Goal: Transaction & Acquisition: Book appointment/travel/reservation

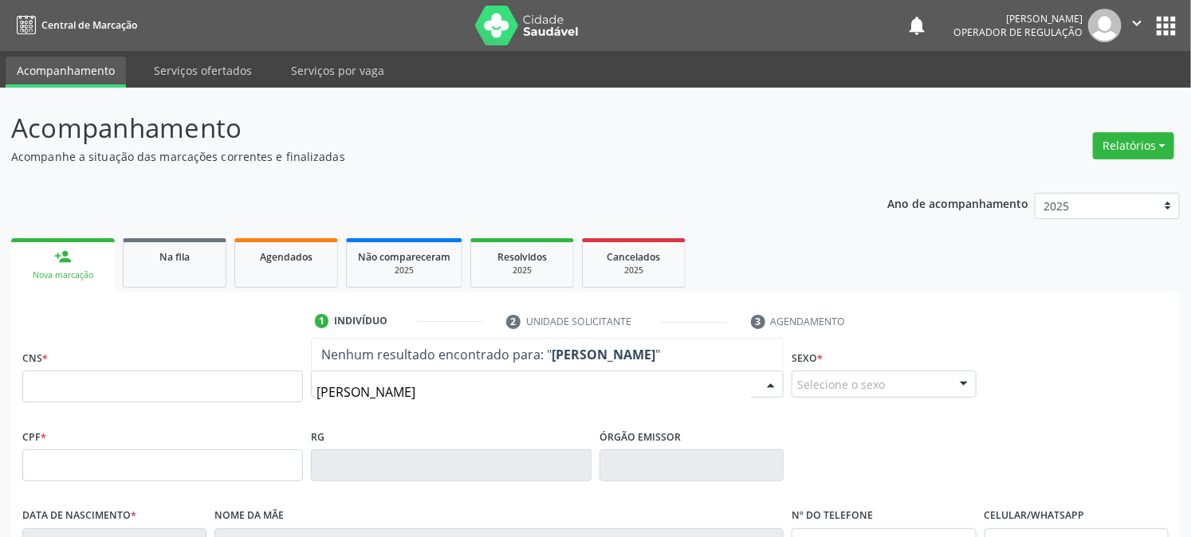
type input "[PERSON_NAME]"
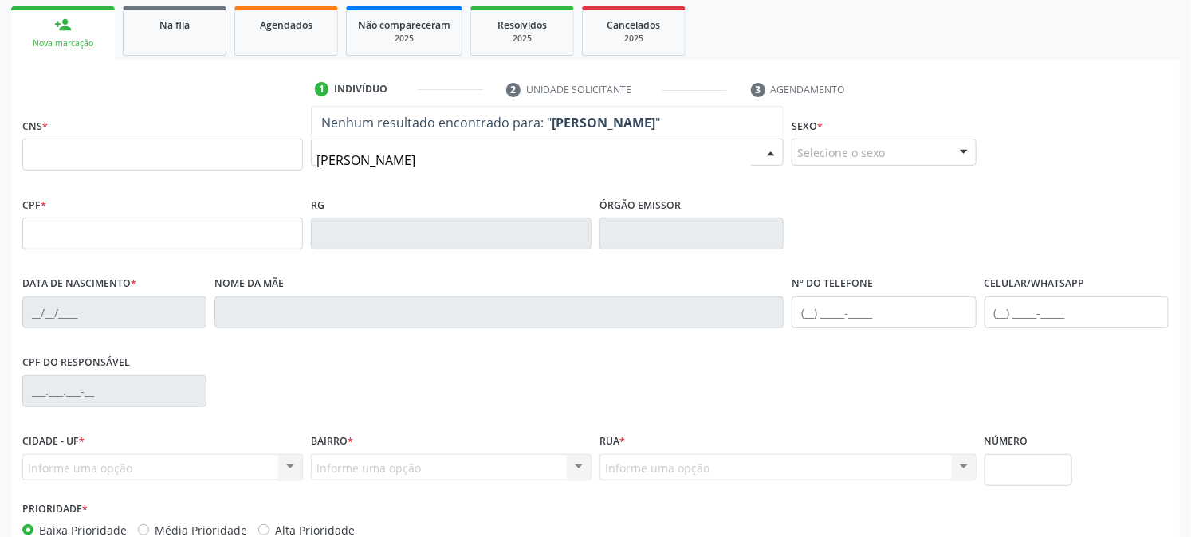
scroll to position [325, 0]
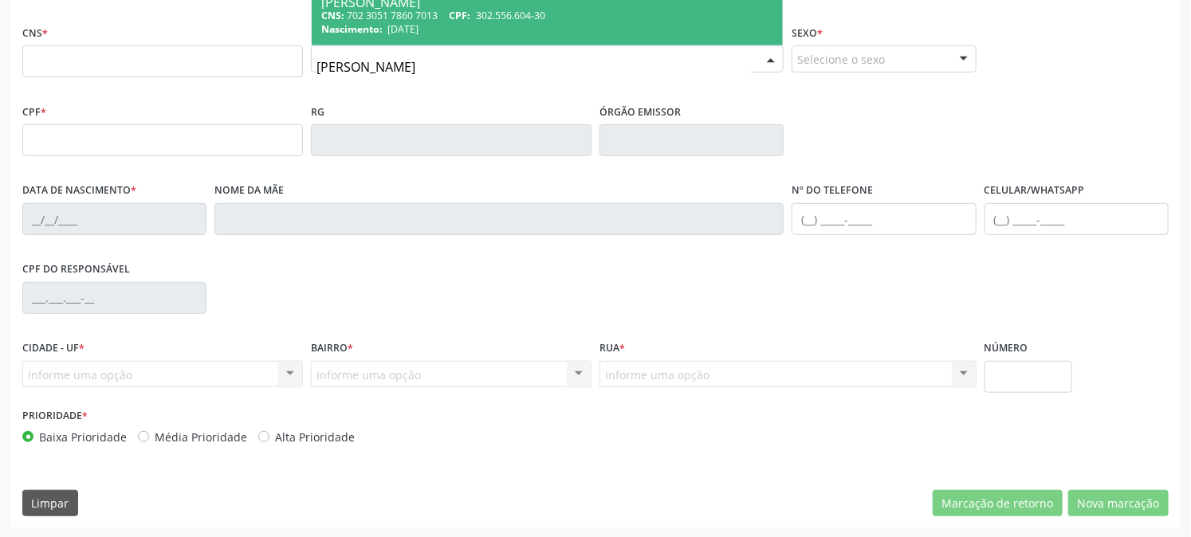
click at [419, 29] on span "[DATE]" at bounding box center [403, 29] width 31 height 14
type input "702 3051 7860 7013"
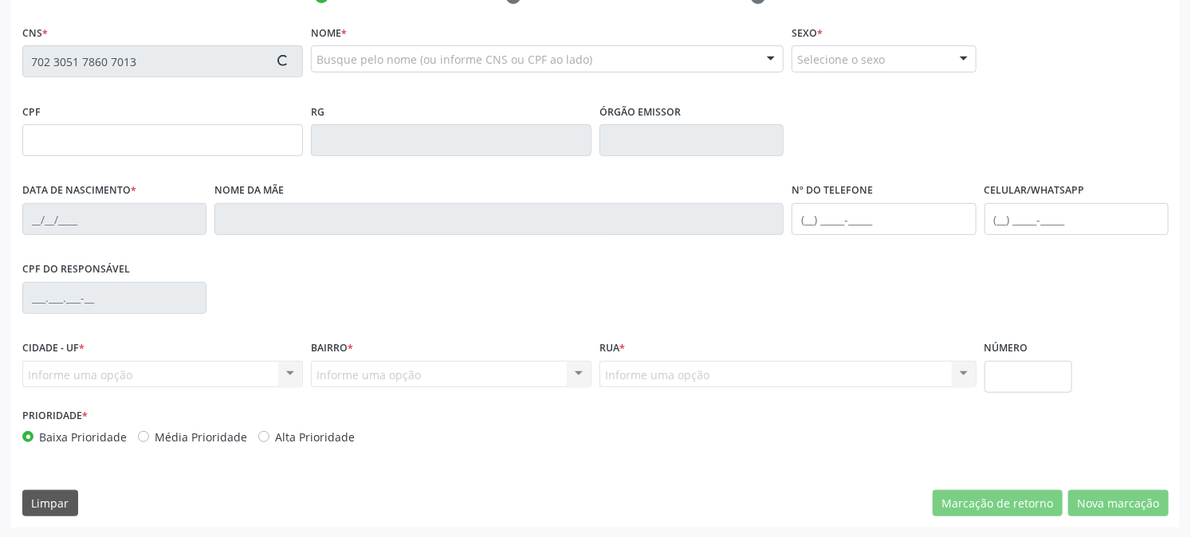
type input "[DATE]"
type input "Edvirgem [PERSON_NAME]"
type input "[PHONE_NUMBER]"
type input "25"
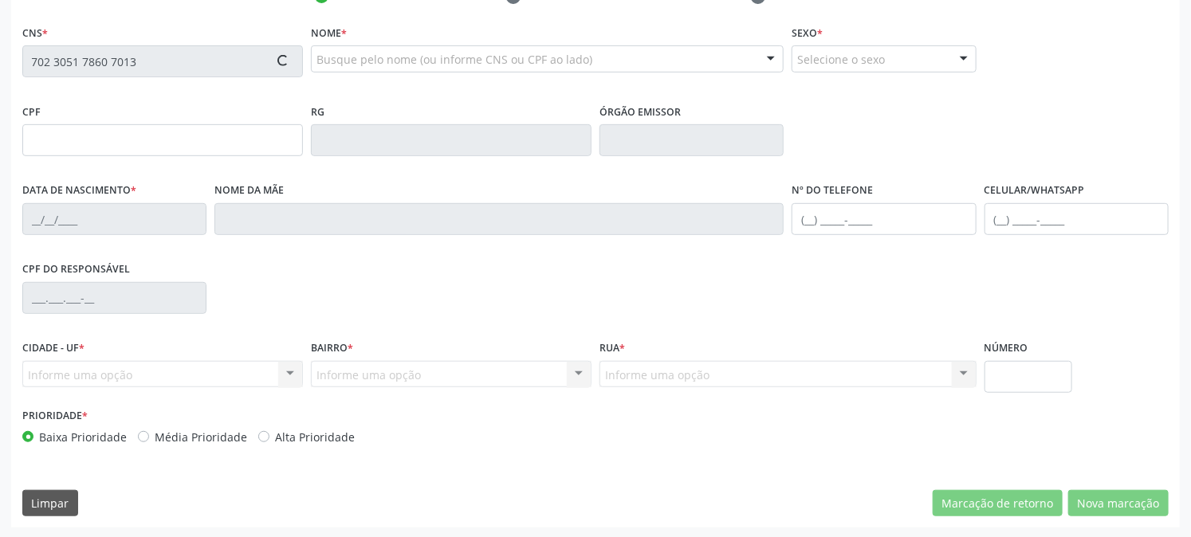
type input "302.556.604-30"
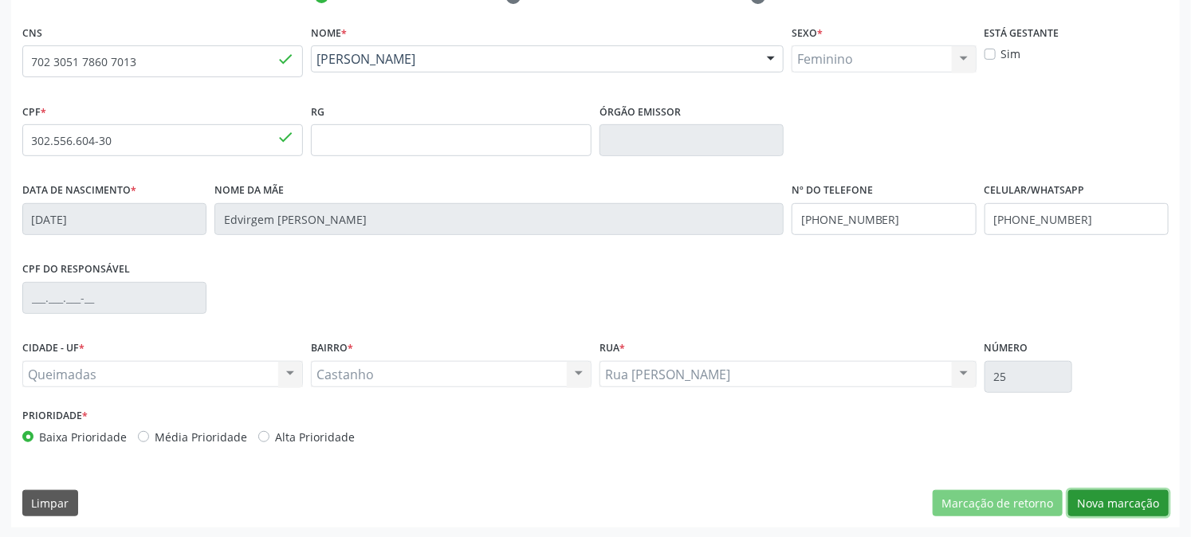
click at [1121, 505] on button "Nova marcação" at bounding box center [1118, 503] width 100 height 27
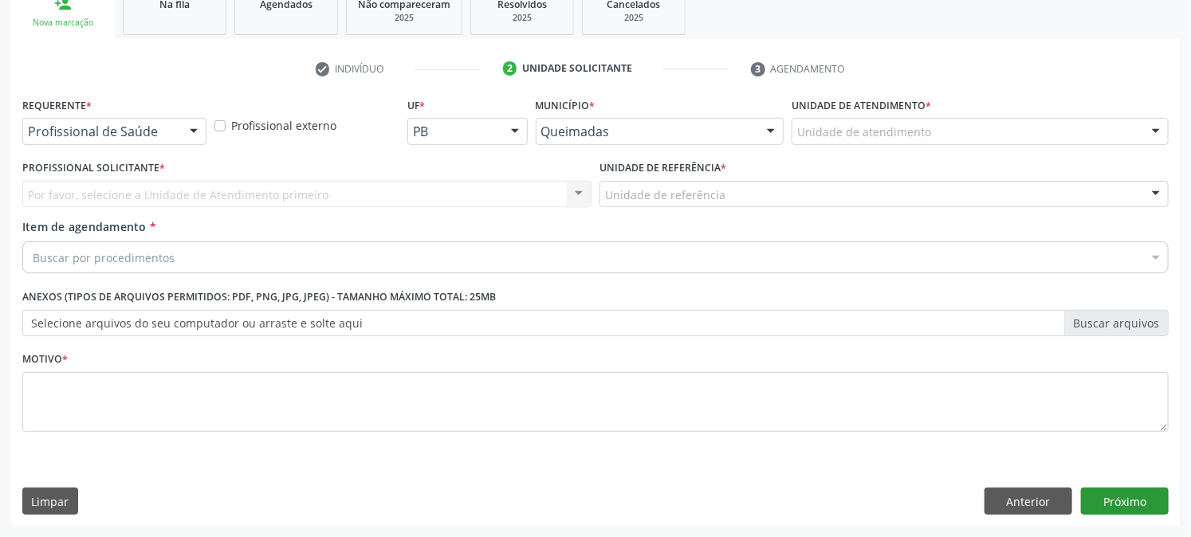
scroll to position [252, 0]
click at [192, 131] on div at bounding box center [194, 133] width 24 height 27
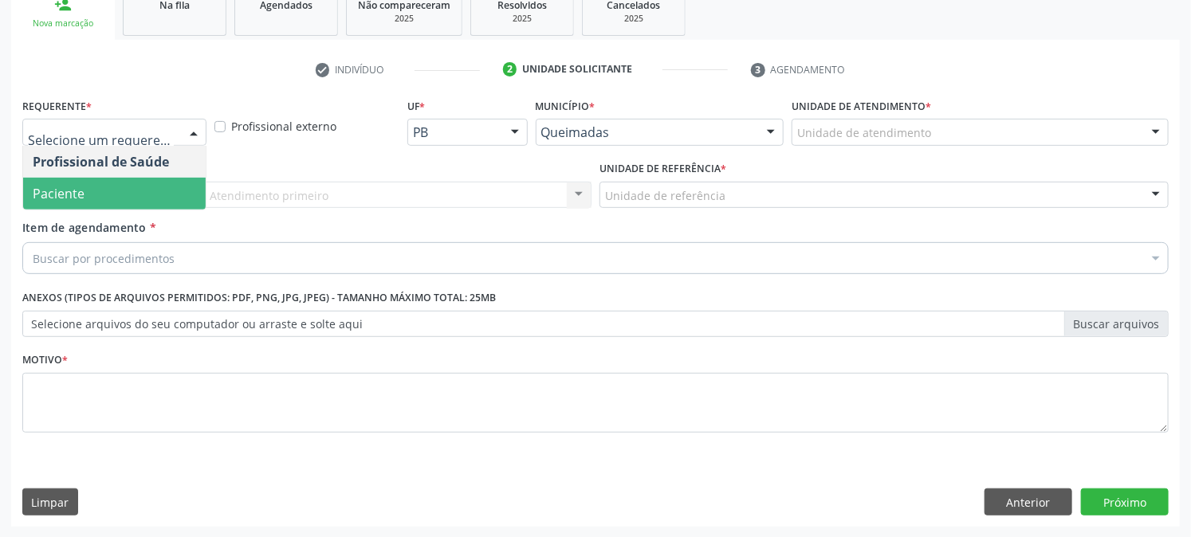
click at [163, 182] on span "Paciente" at bounding box center [114, 194] width 183 height 32
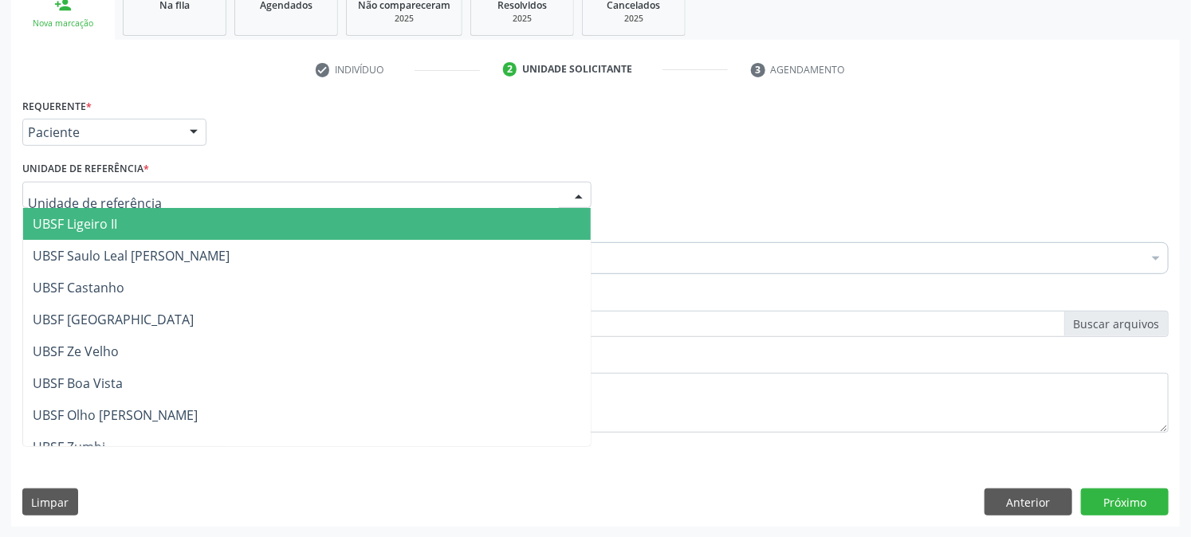
click at [181, 191] on div at bounding box center [306, 195] width 569 height 27
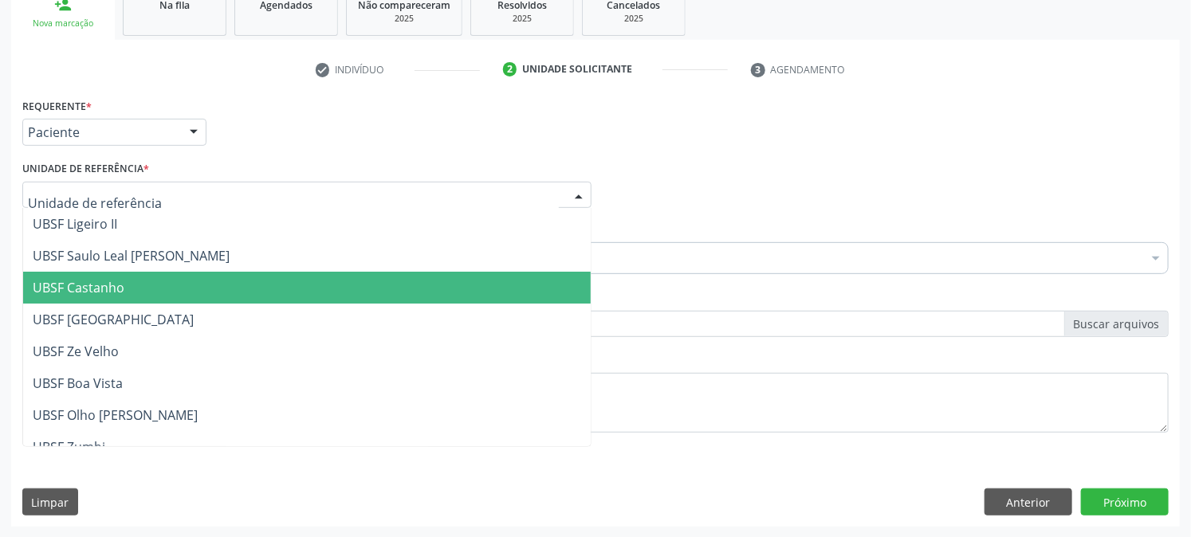
click at [155, 276] on span "UBSF Castanho" at bounding box center [307, 288] width 568 height 32
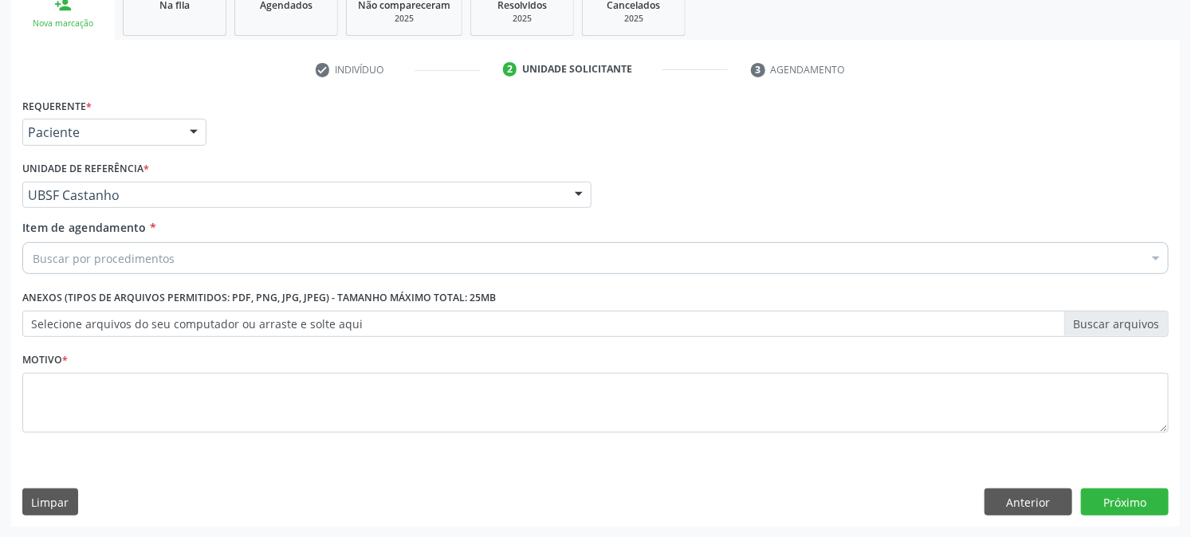
click at [130, 248] on div "Buscar por procedimentos" at bounding box center [595, 258] width 1146 height 32
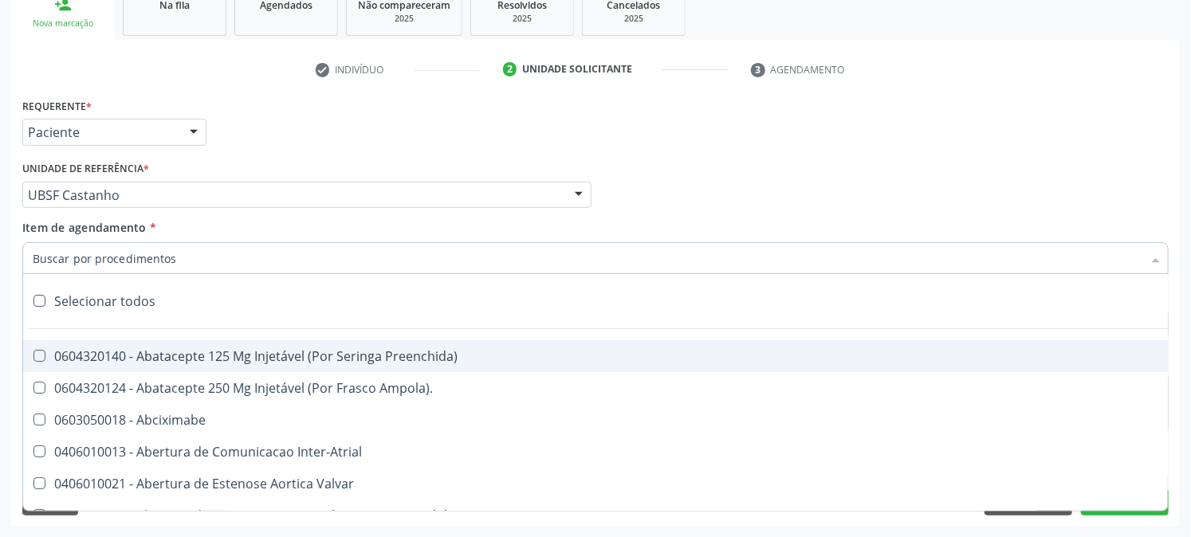
click at [131, 255] on input "Item de agendamento *" at bounding box center [588, 258] width 1110 height 32
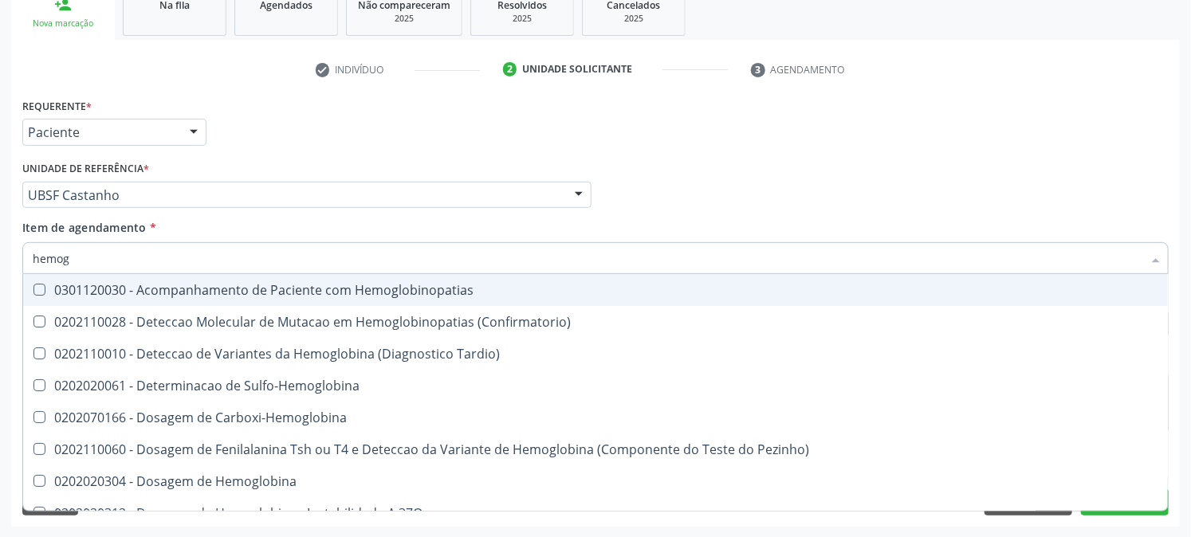
type input "hemogr"
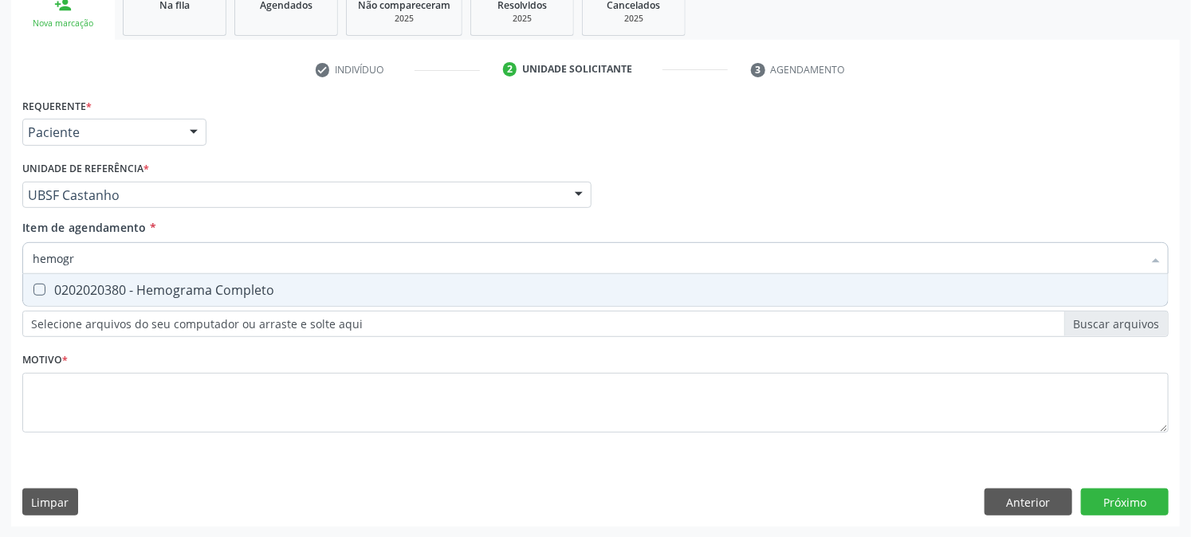
click at [150, 292] on div "0202020380 - Hemograma Completo" at bounding box center [595, 290] width 1125 height 13
checkbox Completo "true"
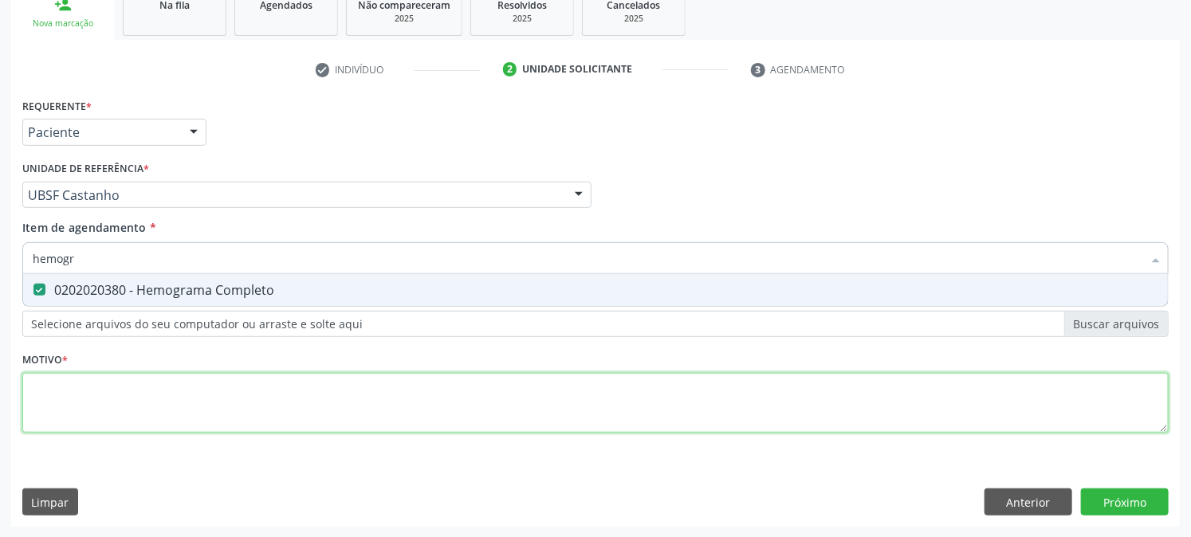
click at [104, 387] on div "Requerente * Paciente Profissional de Saúde Paciente Nenhum resultado encontrad…" at bounding box center [595, 274] width 1146 height 361
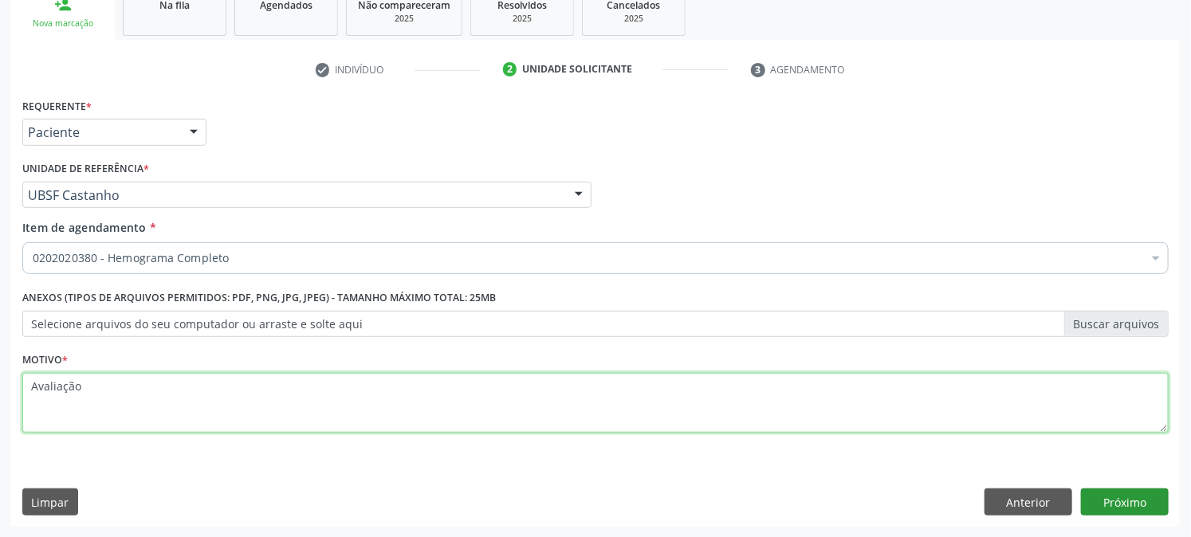
type textarea "Avaliação"
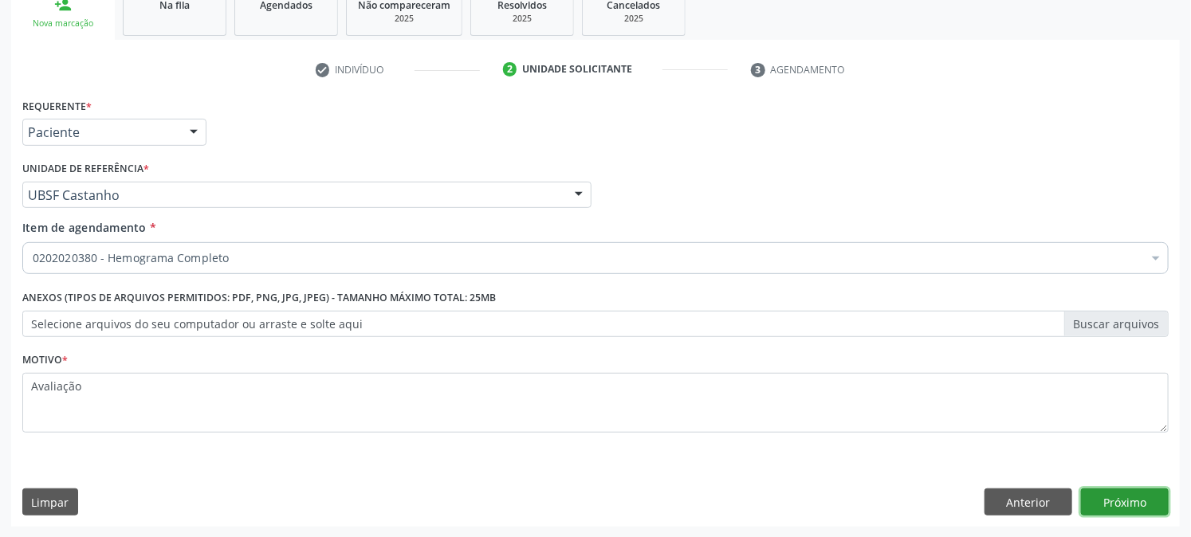
click at [1133, 500] on button "Próximo" at bounding box center [1125, 502] width 88 height 27
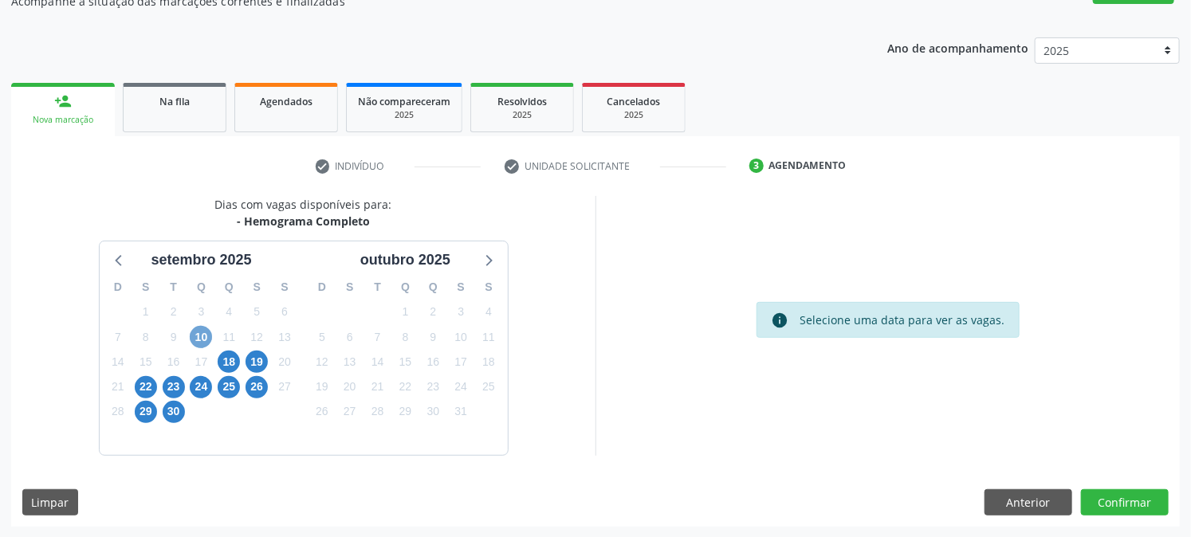
click at [194, 340] on span "10" at bounding box center [201, 337] width 22 height 22
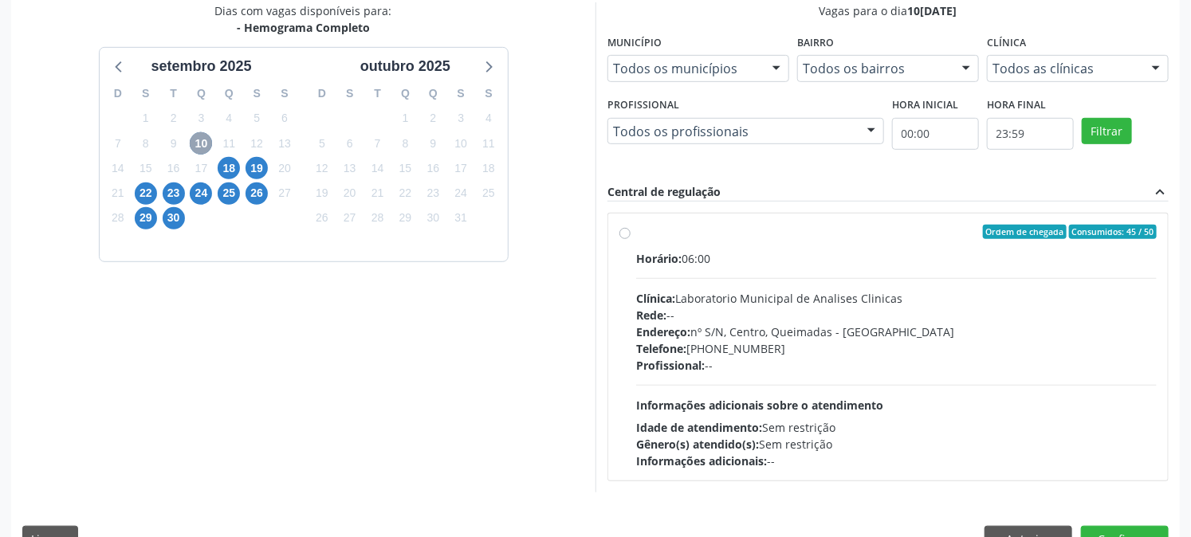
scroll to position [386, 0]
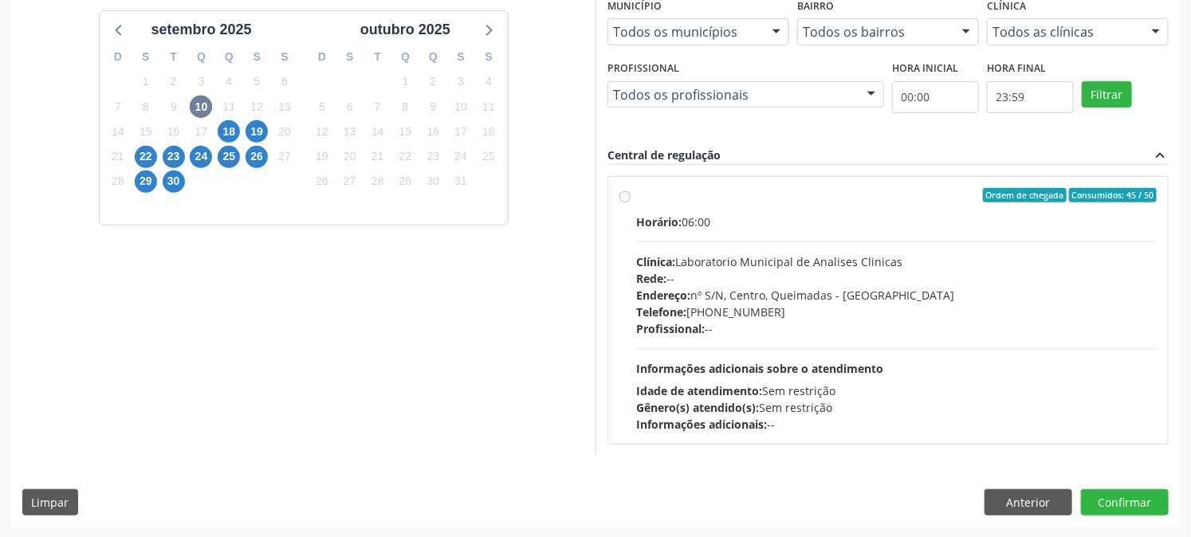
click at [636, 199] on label "Ordem de chegada Consumidos: 45 / 50 Horário: 06:00 Clínica: Laboratorio Munici…" at bounding box center [896, 310] width 520 height 245
click at [626, 199] on input "Ordem de chegada Consumidos: 45 / 50 Horário: 06:00 Clínica: Laboratorio Munici…" at bounding box center [624, 195] width 11 height 14
radio input "true"
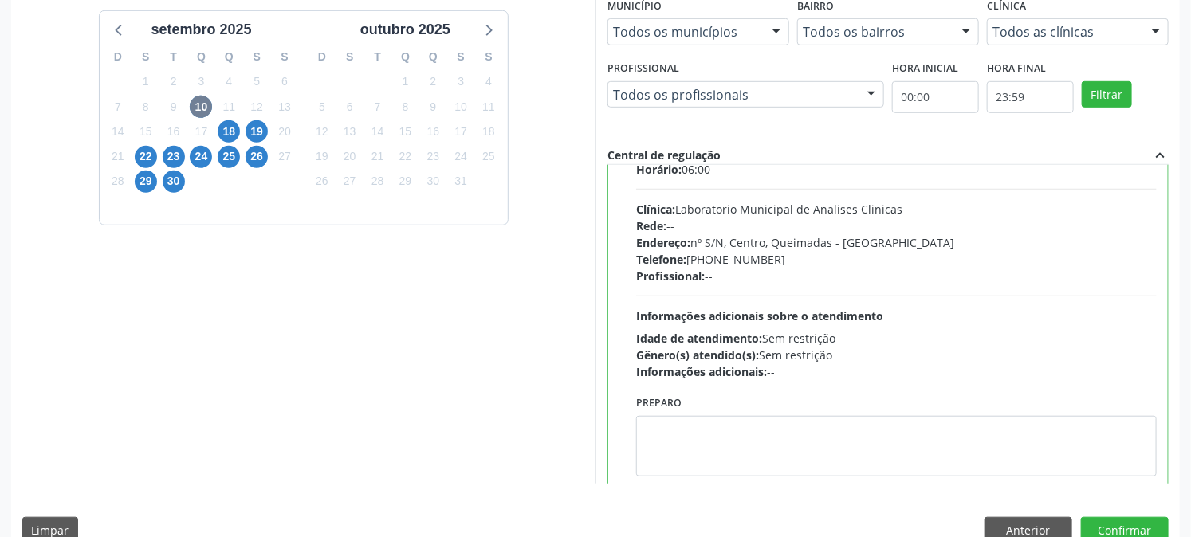
scroll to position [78, 0]
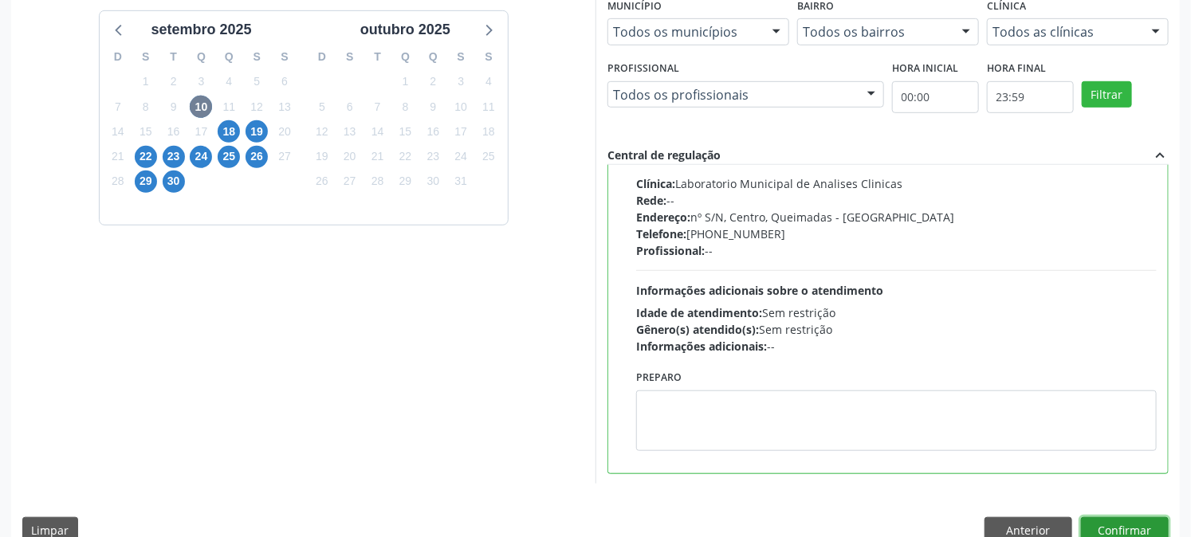
click at [1129, 528] on button "Confirmar" at bounding box center [1125, 530] width 88 height 27
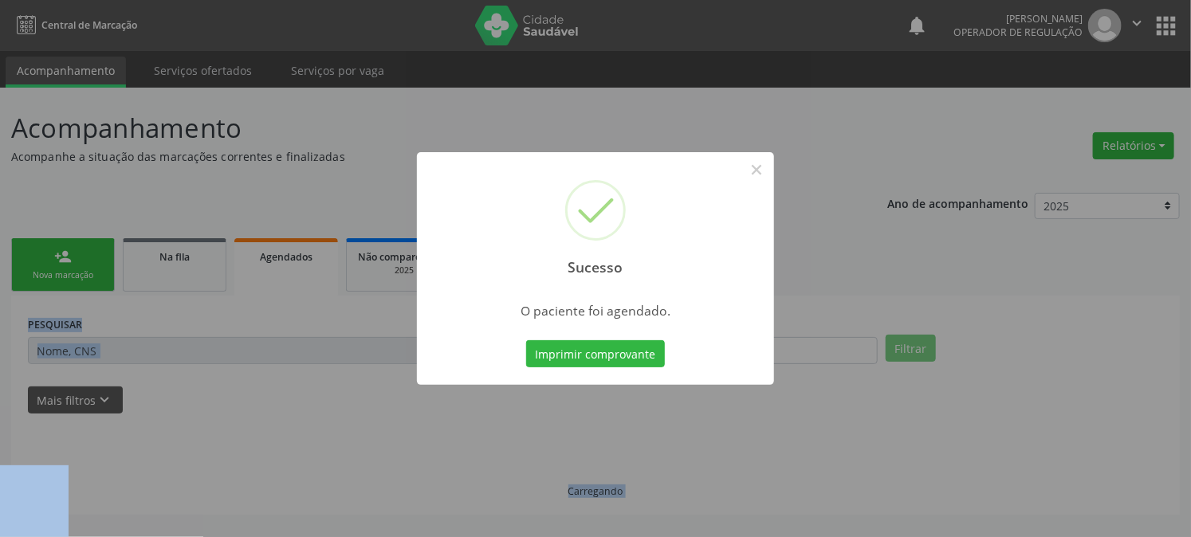
scroll to position [0, 0]
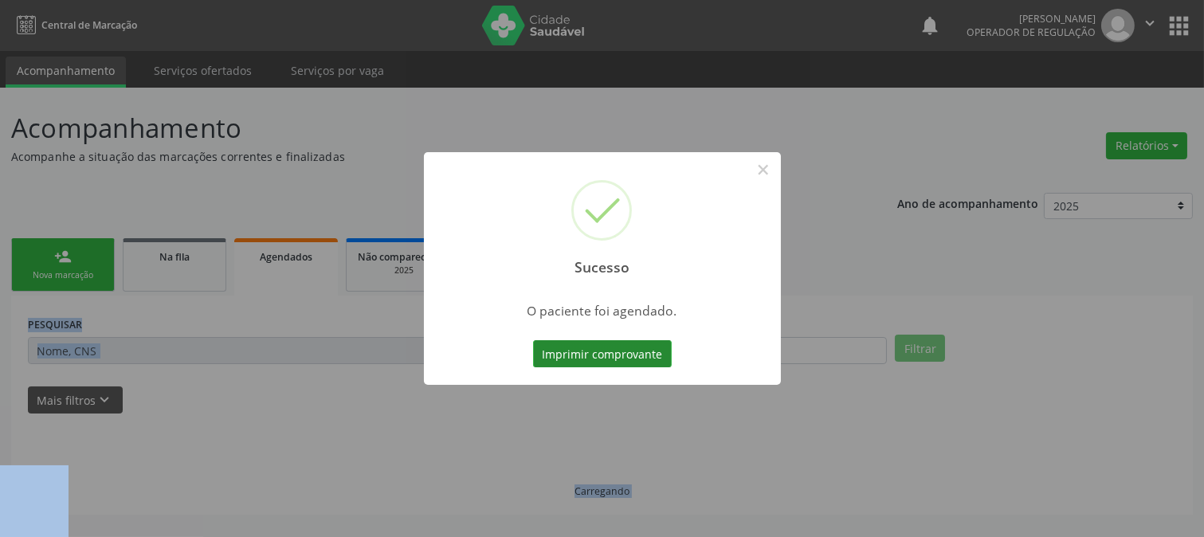
click at [650, 352] on button "Imprimir comprovante" at bounding box center [602, 353] width 139 height 27
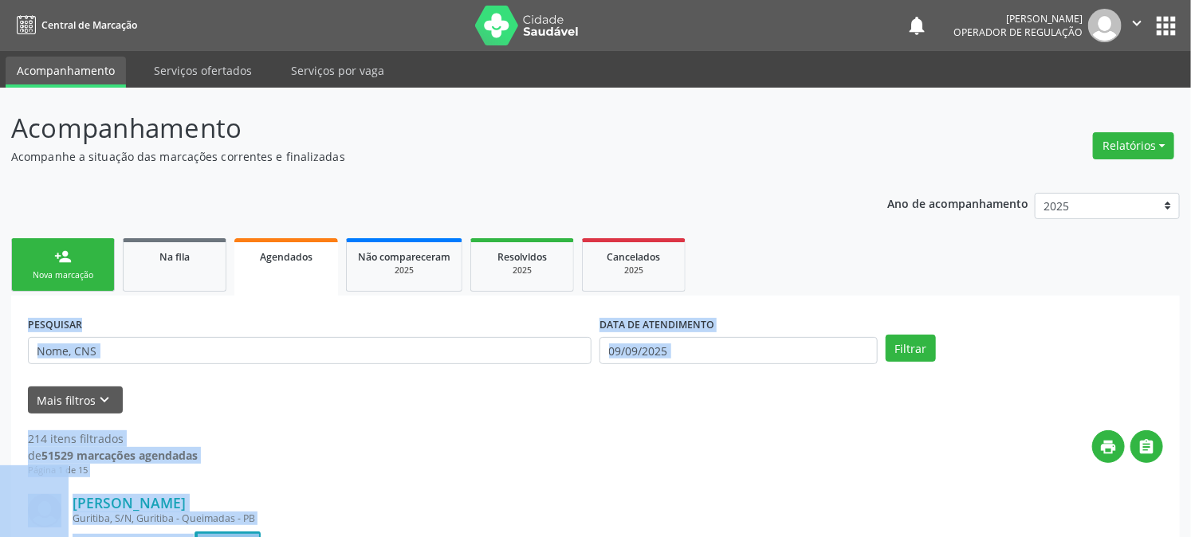
click at [252, 324] on div "PESQUISAR" at bounding box center [309, 343] width 571 height 62
click at [234, 397] on div "Mais filtros keyboard_arrow_down" at bounding box center [595, 401] width 1143 height 28
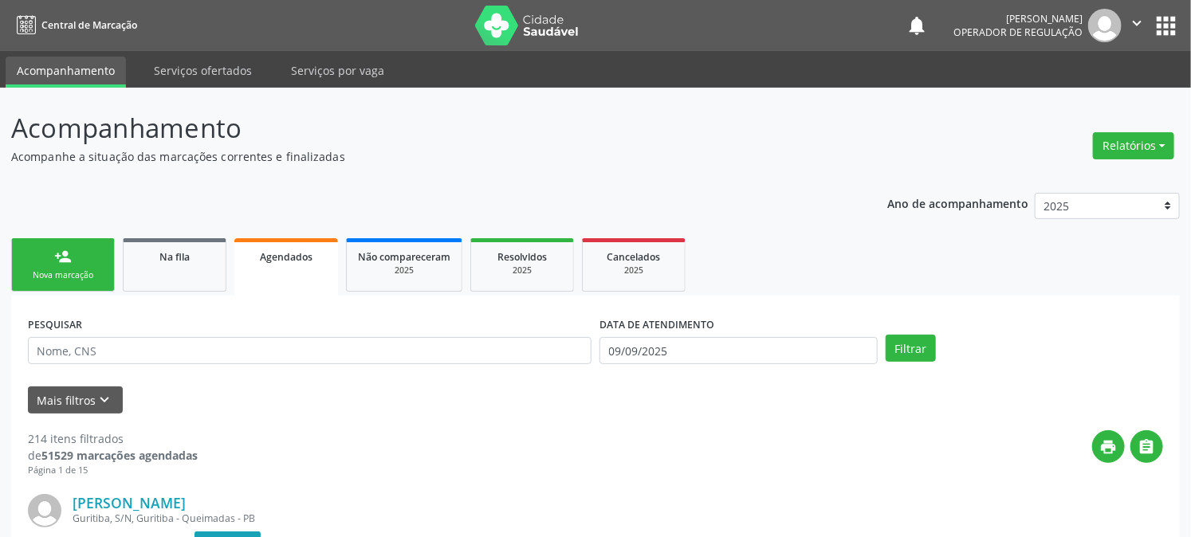
click at [84, 251] on link "person_add Nova marcação" at bounding box center [63, 264] width 104 height 53
